Goal: Task Accomplishment & Management: Use online tool/utility

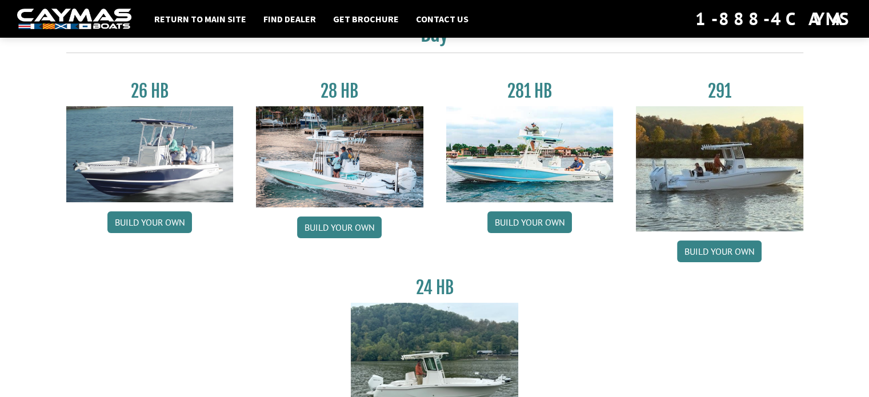
scroll to position [57, 0]
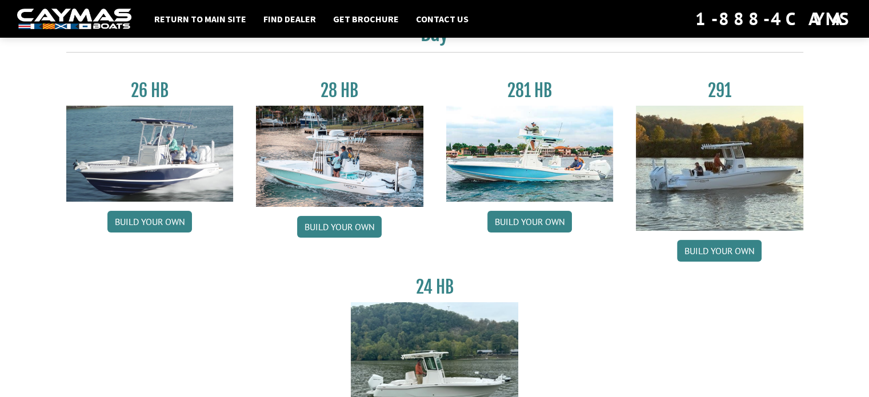
drag, startPoint x: 452, startPoint y: 127, endPoint x: 25, endPoint y: 226, distance: 439.0
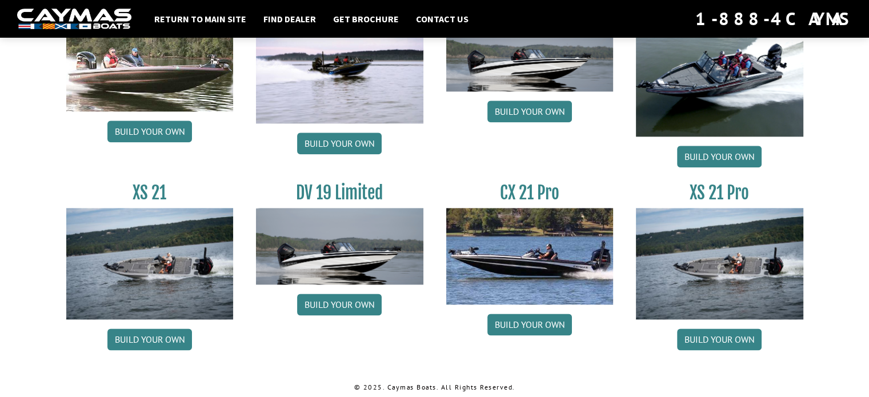
scroll to position [1419, 0]
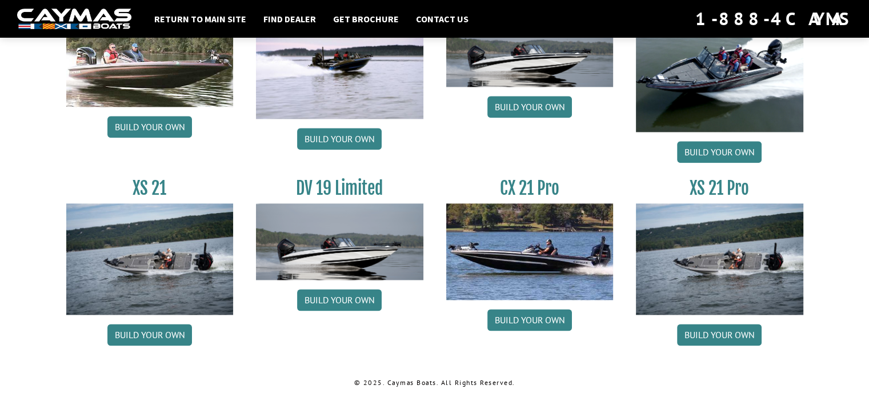
click at [338, 263] on img at bounding box center [339, 241] width 167 height 77
click at [335, 303] on link "Build your own" at bounding box center [339, 300] width 85 height 22
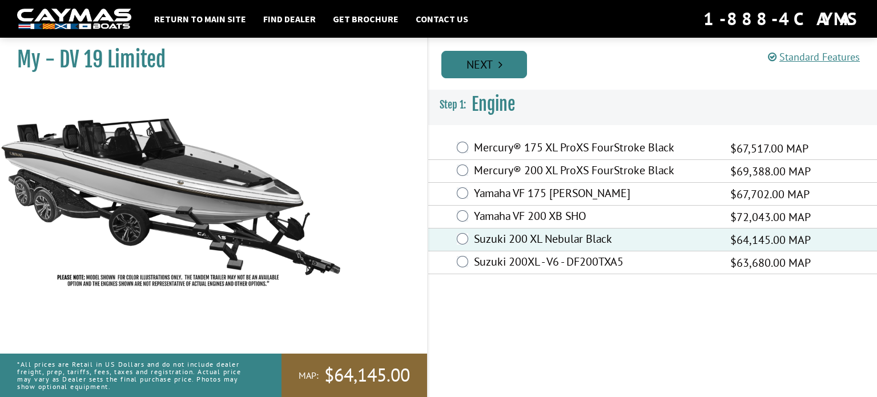
click at [482, 63] on link "Next" at bounding box center [485, 64] width 86 height 27
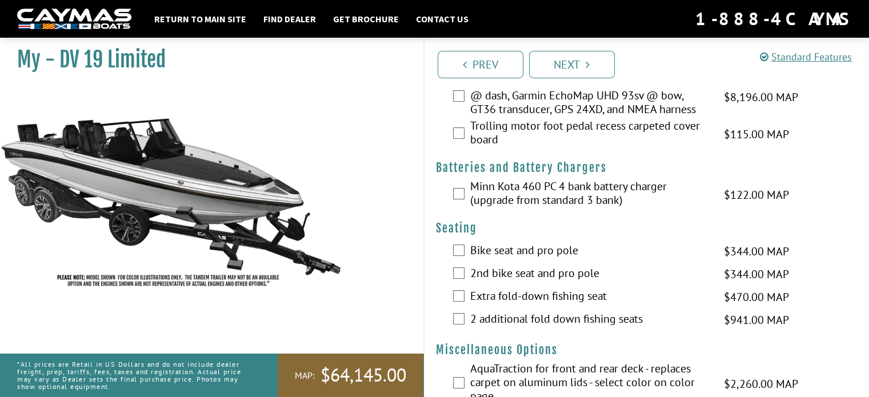
scroll to position [286, 0]
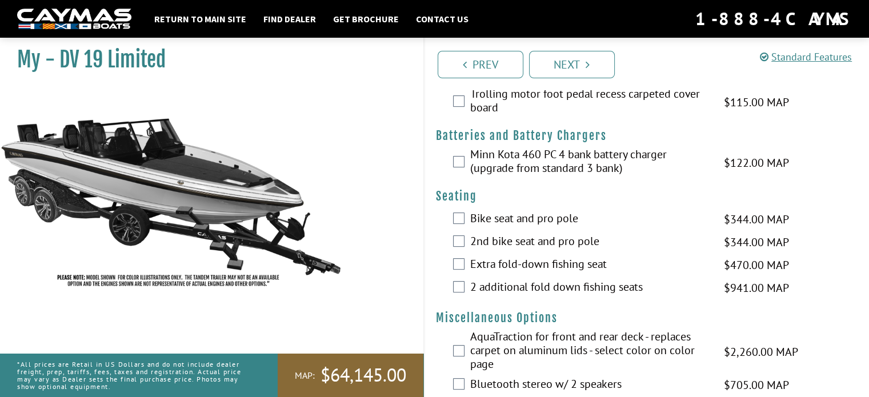
click at [452, 159] on div "Minn Kota 460 PC 4 bank battery charger (upgrade from standard 3 bank) $122.00 …" at bounding box center [646, 162] width 445 height 30
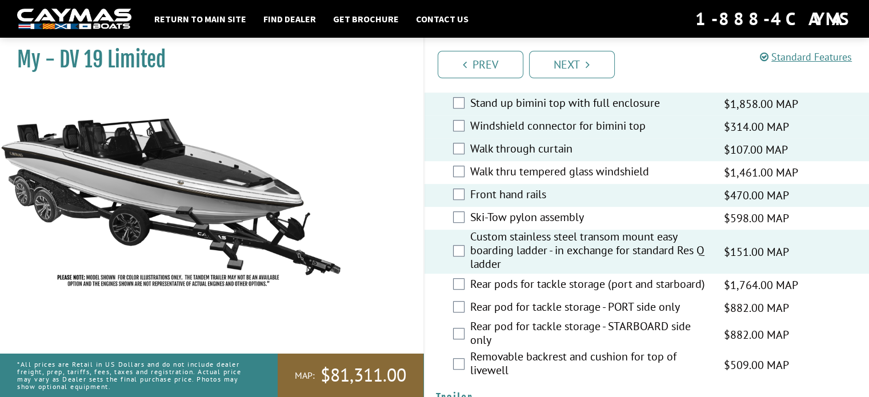
scroll to position [743, 0]
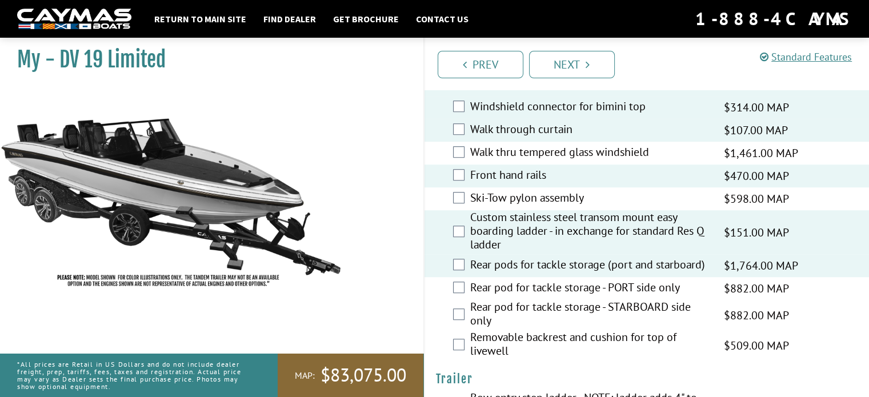
click at [464, 330] on div "Removable backrest and cushion for top of livewell $509.00 MAP $601.00 MSRP" at bounding box center [646, 345] width 445 height 30
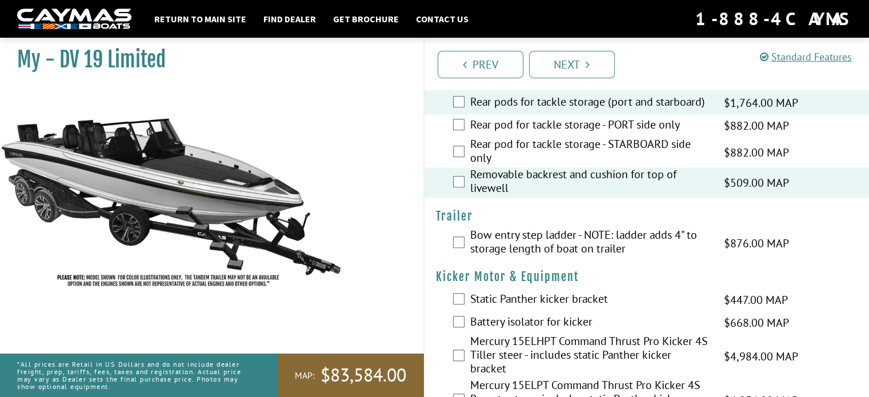
scroll to position [914, 0]
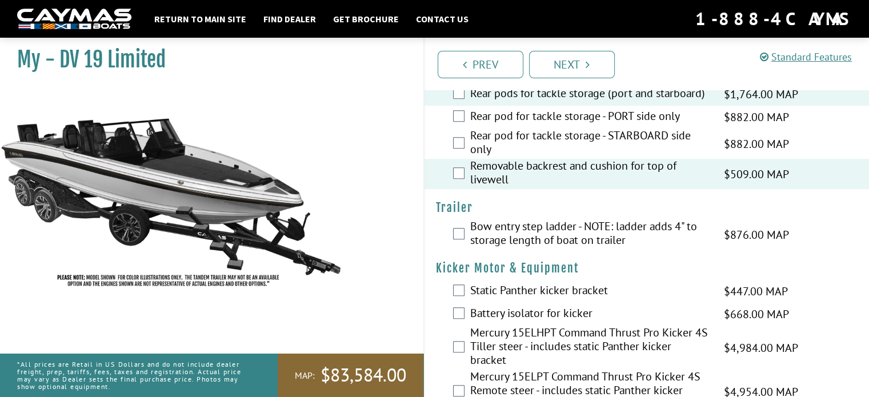
click at [451, 219] on div "Bow entry step ladder - NOTE: ladder adds 4" to storage length of boat on trail…" at bounding box center [646, 234] width 445 height 30
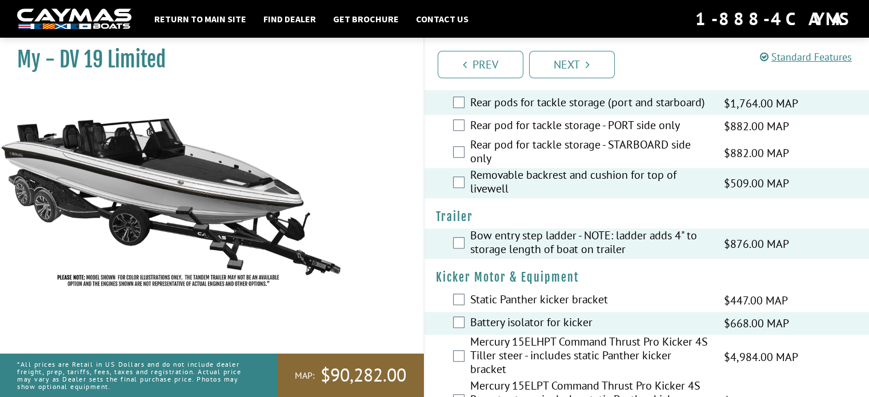
scroll to position [797, 0]
